Goal: Answer question/provide support

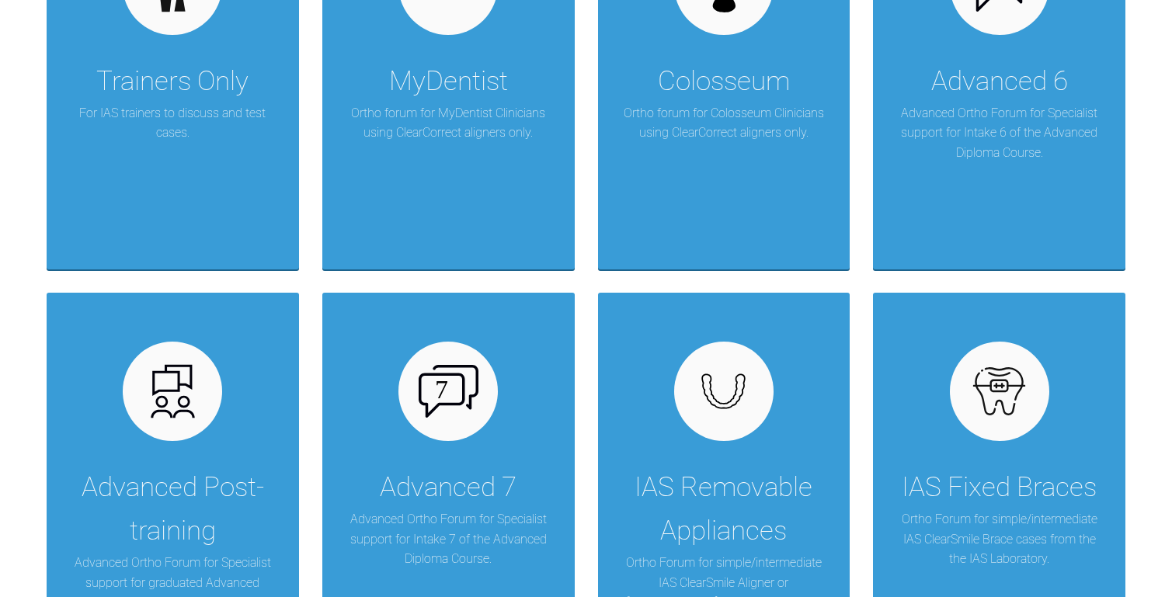
scroll to position [609, 0]
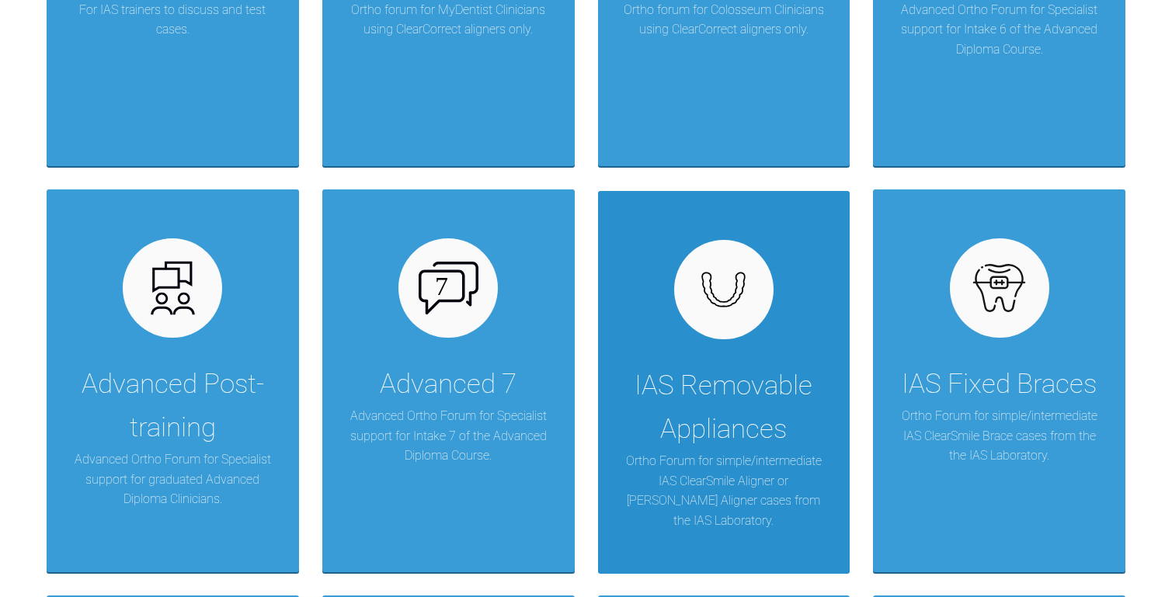
click at [735, 314] on div at bounding box center [723, 289] width 99 height 99
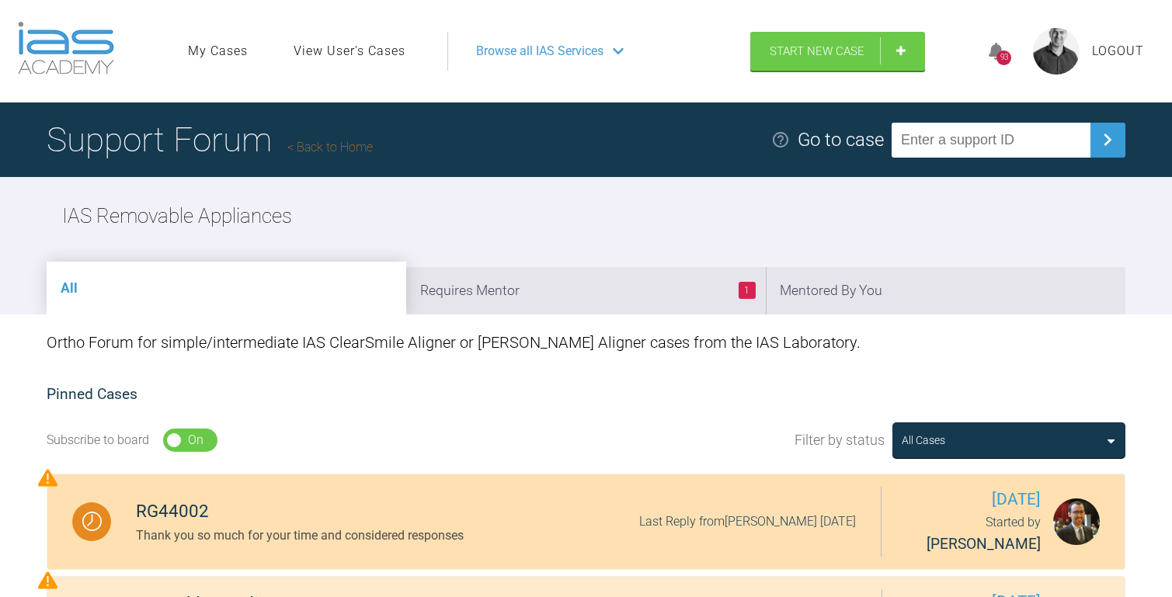
click at [178, 524] on div "RG44002" at bounding box center [300, 512] width 328 height 28
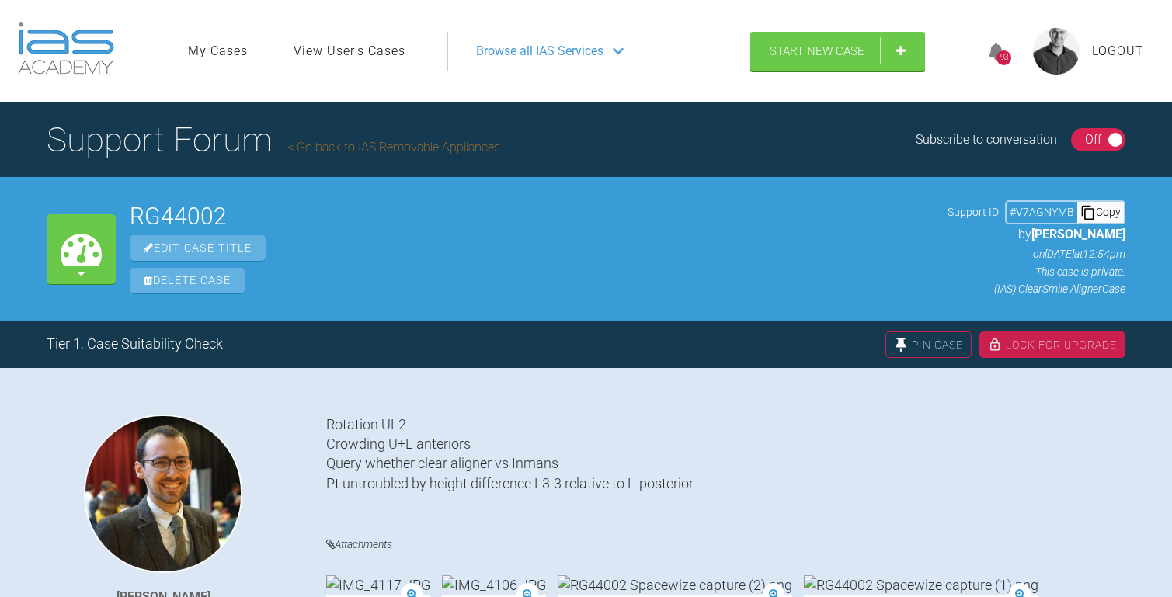
click at [369, 152] on link "Go back to IAS Removable Appliances" at bounding box center [393, 147] width 213 height 15
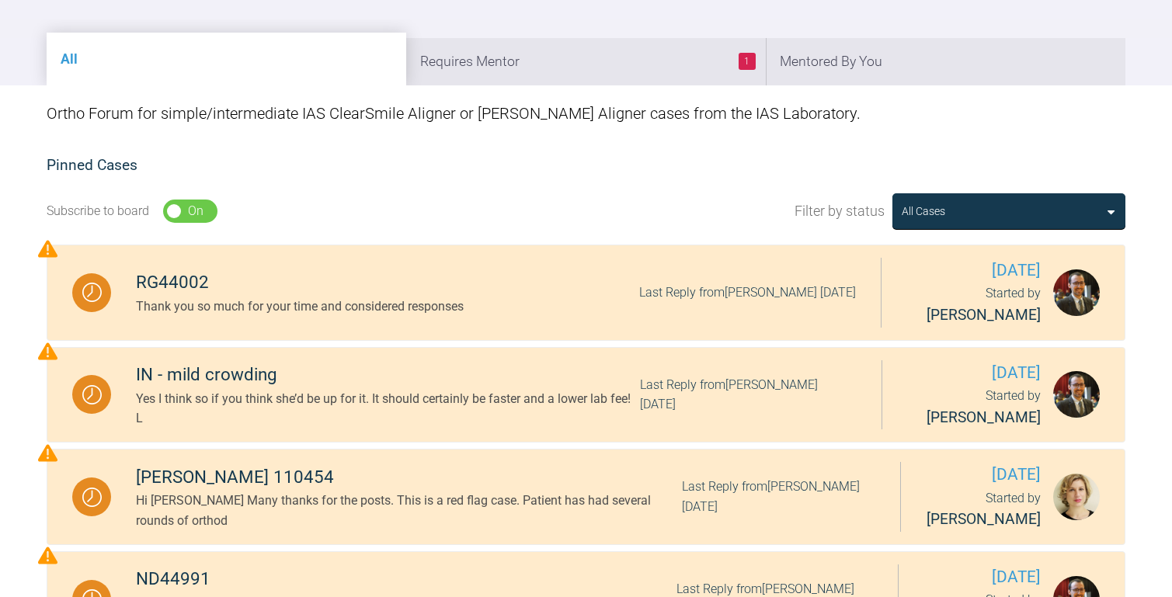
scroll to position [49, 0]
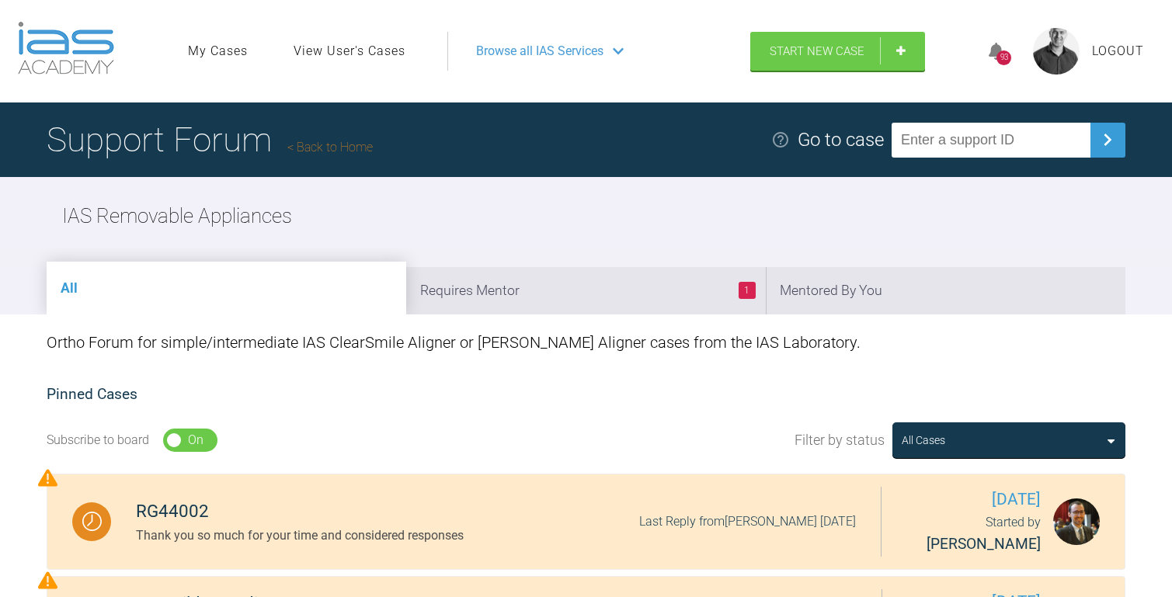
scroll to position [161, 0]
